Goal: Transaction & Acquisition: Subscribe to service/newsletter

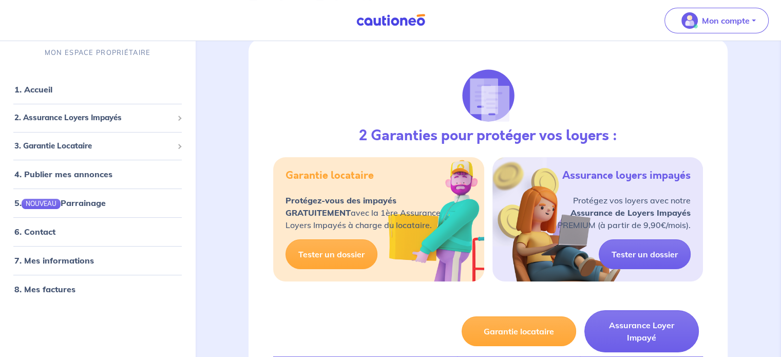
scroll to position [154, 0]
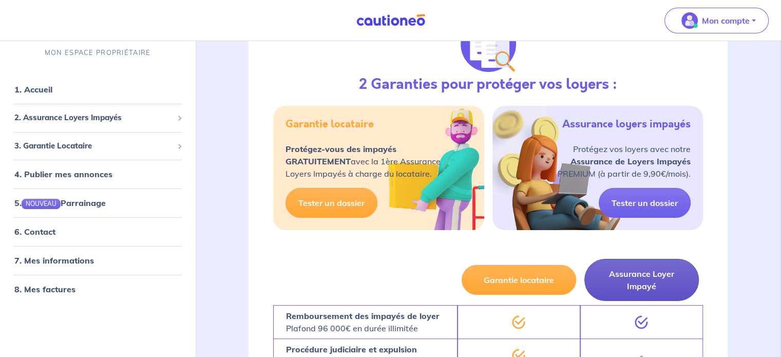
click at [667, 276] on button "Assurance Loyer Impayé" at bounding box center [642, 280] width 115 height 42
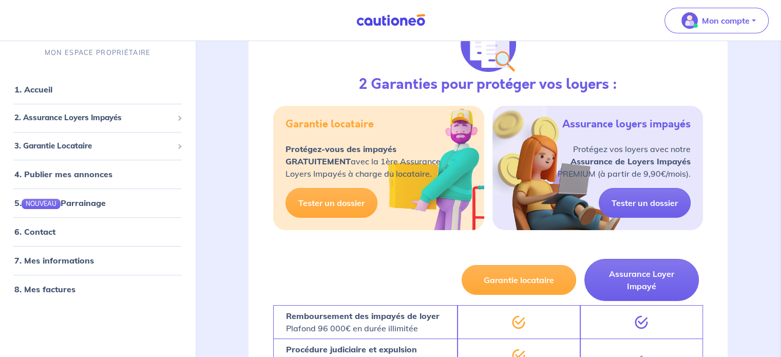
drag, startPoint x: 355, startPoint y: 160, endPoint x: 355, endPoint y: 148, distance: 11.8
click at [355, 160] on p "Protégez-vous des impayés GRATUITEMENT avec la 1ère Assurance Loyers Impayés à …" at bounding box center [363, 161] width 155 height 37
click at [337, 124] on h5 "Garantie locataire" at bounding box center [330, 124] width 88 height 12
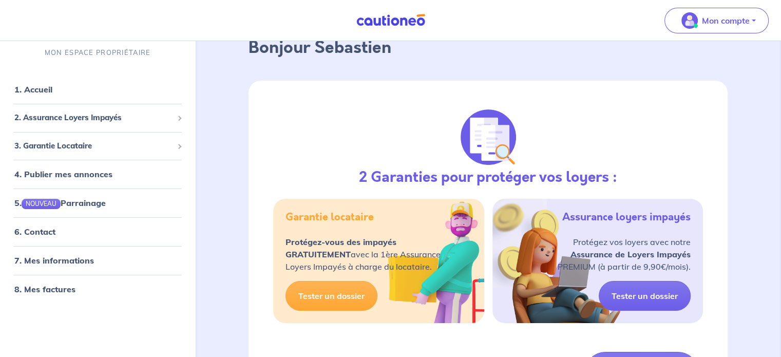
scroll to position [0, 0]
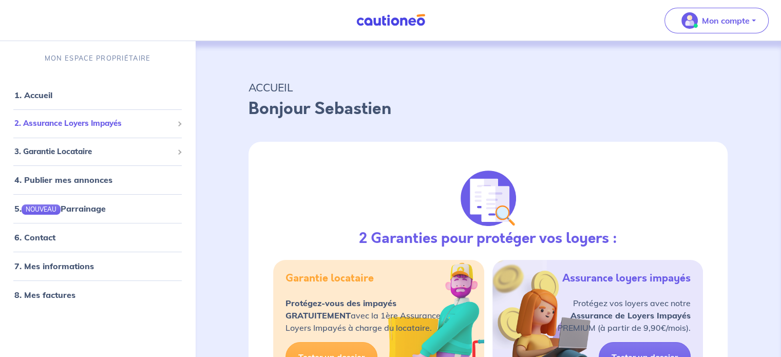
click at [138, 121] on span "2. Assurance Loyers Impayés" at bounding box center [93, 124] width 159 height 12
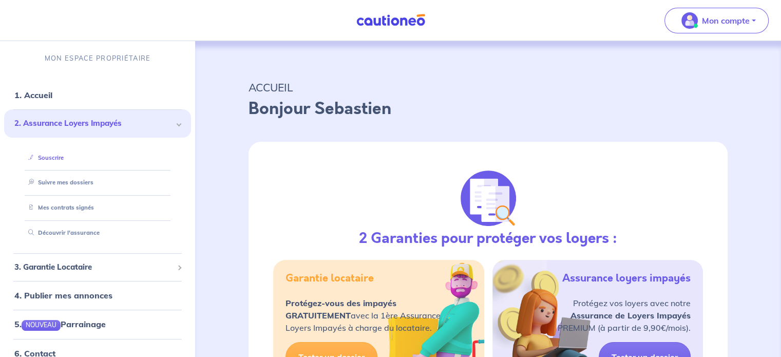
click at [64, 160] on link "Souscrire" at bounding box center [44, 157] width 40 height 7
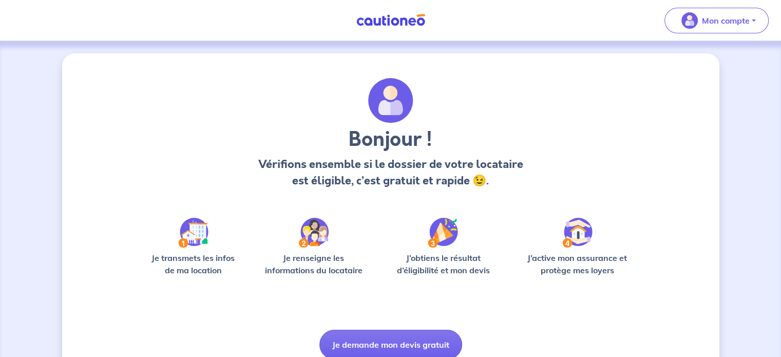
scroll to position [43, 0]
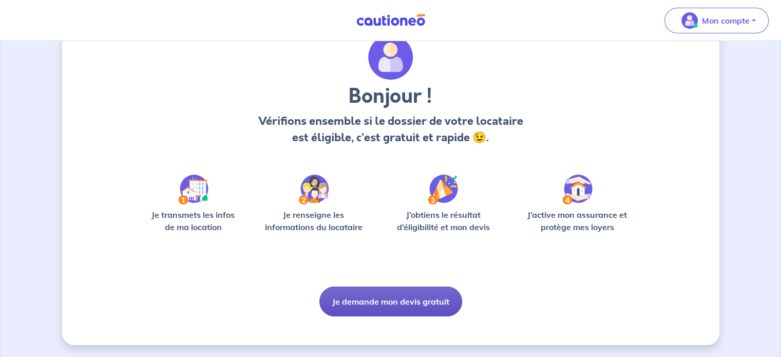
click at [386, 306] on button "Je demande mon devis gratuit" at bounding box center [391, 302] width 143 height 30
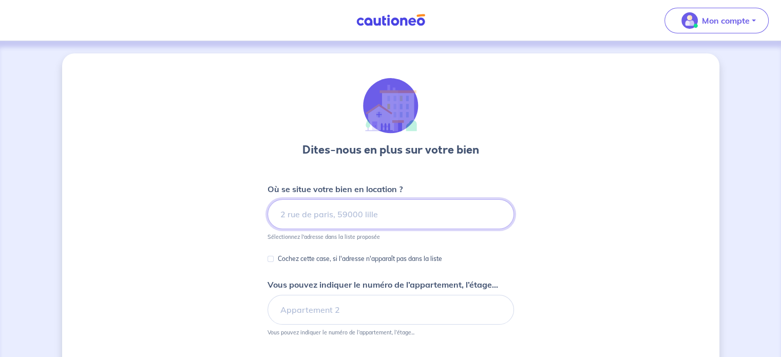
click at [321, 217] on input at bounding box center [391, 214] width 247 height 30
drag, startPoint x: 288, startPoint y: 213, endPoint x: 419, endPoint y: 218, distance: 131.1
click at [419, 218] on input "3 otisdmetn de" at bounding box center [391, 214] width 247 height 30
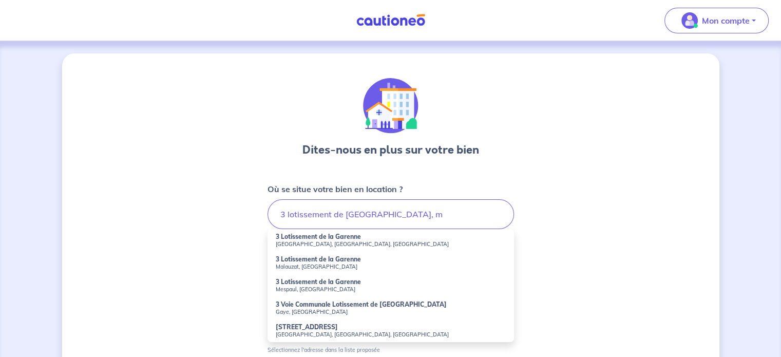
click at [304, 286] on small "Mespaul, [GEOGRAPHIC_DATA]" at bounding box center [391, 289] width 230 height 7
type input "3 Lotissement de la Garenne, [GEOGRAPHIC_DATA], [GEOGRAPHIC_DATA]"
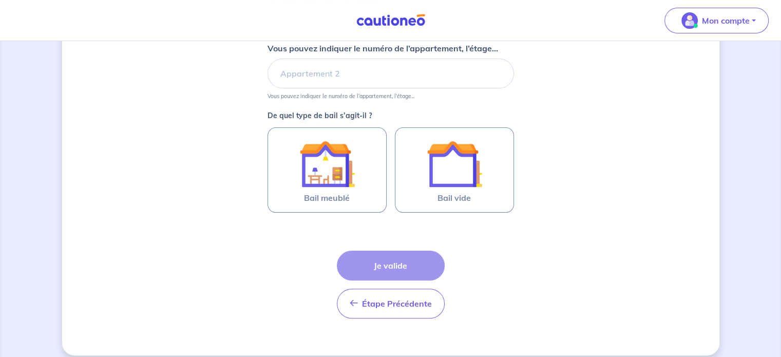
scroll to position [246, 0]
